Goal: Navigation & Orientation: Find specific page/section

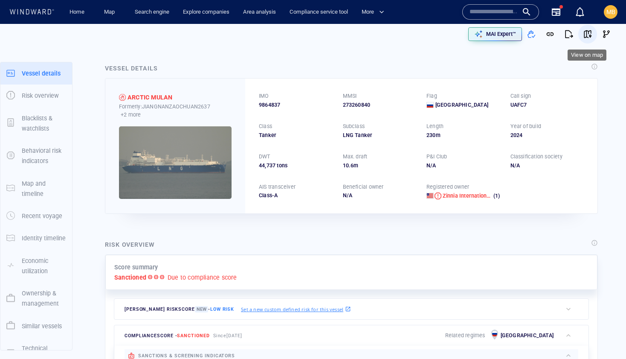
click at [586, 34] on span "button" at bounding box center [587, 34] width 9 height 9
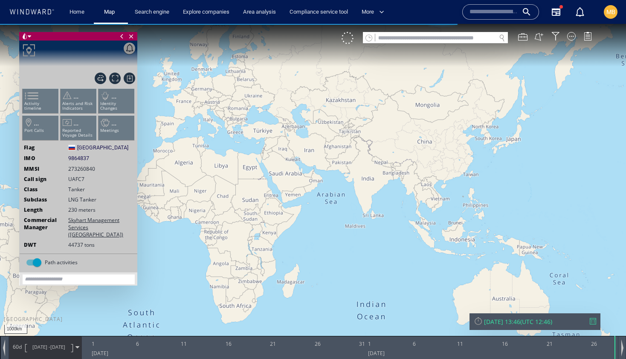
drag, startPoint x: 430, startPoint y: 171, endPoint x: 287, endPoint y: 173, distance: 142.5
click at [285, 172] on canvas "Map" at bounding box center [313, 187] width 626 height 326
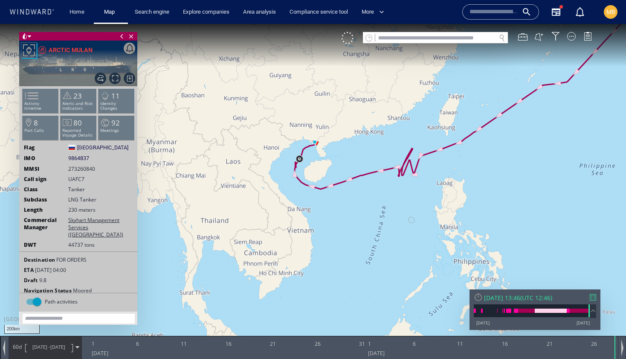
drag, startPoint x: 312, startPoint y: 150, endPoint x: 311, endPoint y: 221, distance: 70.4
click at [313, 218] on canvas "Map" at bounding box center [313, 187] width 626 height 326
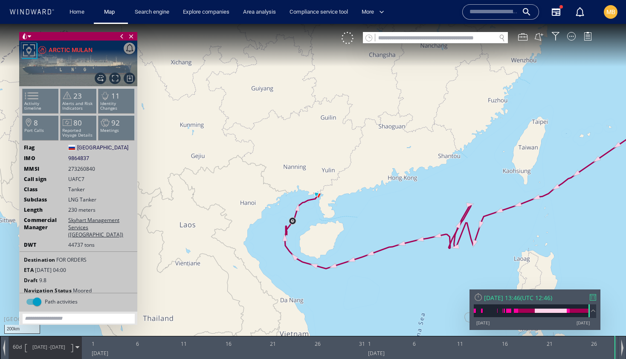
click at [311, 221] on canvas "Map" at bounding box center [313, 187] width 626 height 326
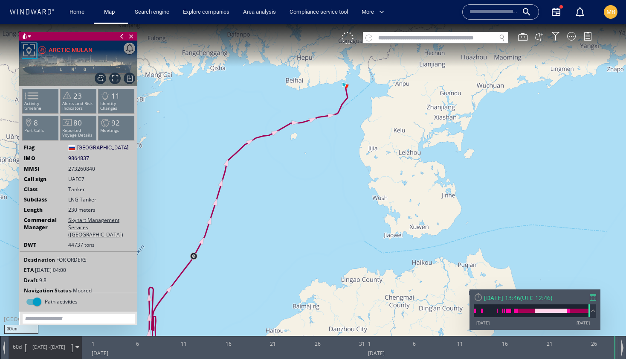
click at [323, 171] on canvas "Map" at bounding box center [313, 187] width 626 height 326
drag, startPoint x: 326, startPoint y: 161, endPoint x: 325, endPoint y: 212, distance: 50.3
click at [326, 210] on canvas "Map" at bounding box center [313, 187] width 626 height 326
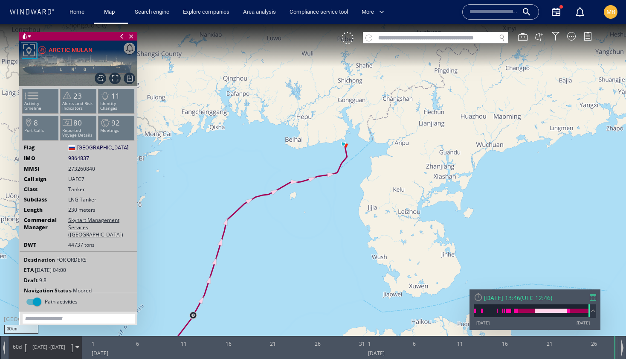
drag, startPoint x: 331, startPoint y: 199, endPoint x: 337, endPoint y: 216, distance: 17.9
click at [337, 216] on canvas "Map" at bounding box center [313, 187] width 626 height 326
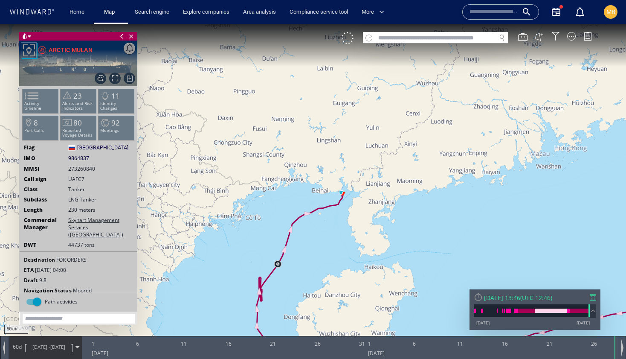
drag, startPoint x: 318, startPoint y: 252, endPoint x: 330, endPoint y: 198, distance: 56.0
click at [330, 198] on canvas "Map" at bounding box center [313, 187] width 626 height 326
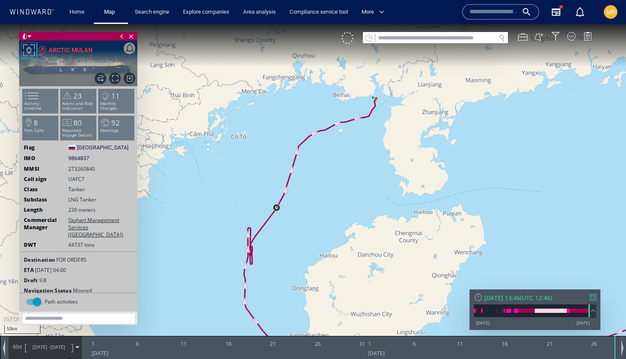
drag, startPoint x: 347, startPoint y: 157, endPoint x: 303, endPoint y: 229, distance: 85.4
click at [305, 226] on canvas "Map" at bounding box center [313, 187] width 626 height 326
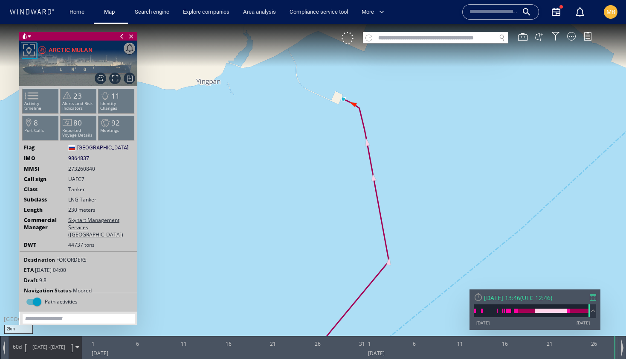
drag, startPoint x: 349, startPoint y: 129, endPoint x: 349, endPoint y: 161, distance: 32.0
click at [349, 161] on canvas "Map" at bounding box center [313, 187] width 626 height 326
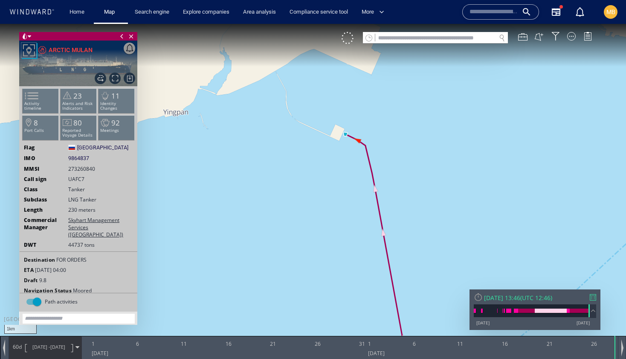
drag, startPoint x: 337, startPoint y: 150, endPoint x: 337, endPoint y: 167, distance: 17.5
click at [337, 158] on canvas "Map" at bounding box center [313, 187] width 626 height 326
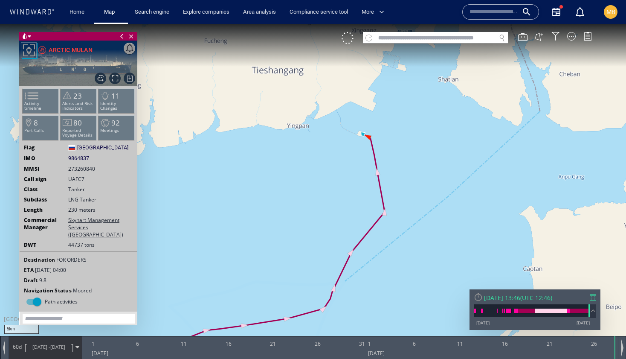
drag, startPoint x: 339, startPoint y: 206, endPoint x: 351, endPoint y: 160, distance: 47.2
click at [351, 160] on canvas "Map" at bounding box center [313, 187] width 626 height 326
drag, startPoint x: 351, startPoint y: 160, endPoint x: 363, endPoint y: 106, distance: 55.1
click at [363, 106] on canvas "Map" at bounding box center [313, 187] width 626 height 326
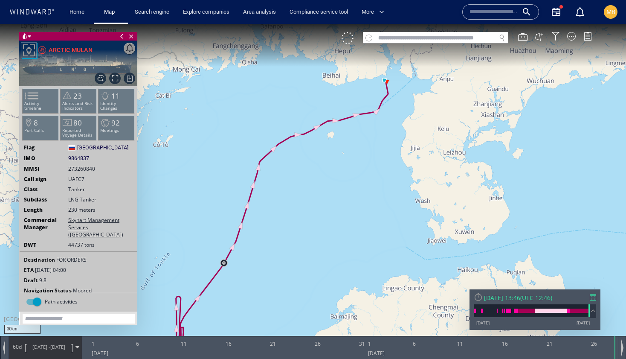
drag, startPoint x: 351, startPoint y: 139, endPoint x: 378, endPoint y: 90, distance: 56.0
click at [378, 90] on canvas "Map" at bounding box center [313, 187] width 626 height 326
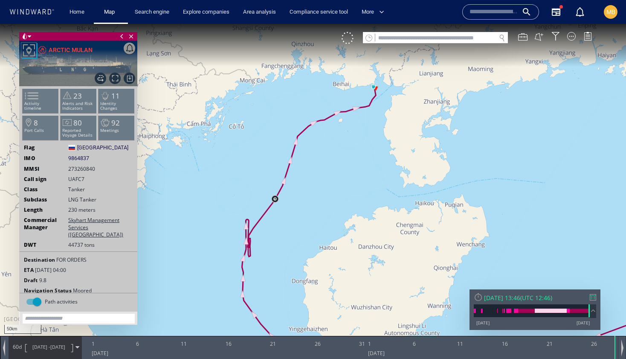
drag, startPoint x: 346, startPoint y: 157, endPoint x: 350, endPoint y: 134, distance: 22.9
click at [350, 134] on canvas "Map" at bounding box center [313, 187] width 626 height 326
